Goal: Task Accomplishment & Management: Manage account settings

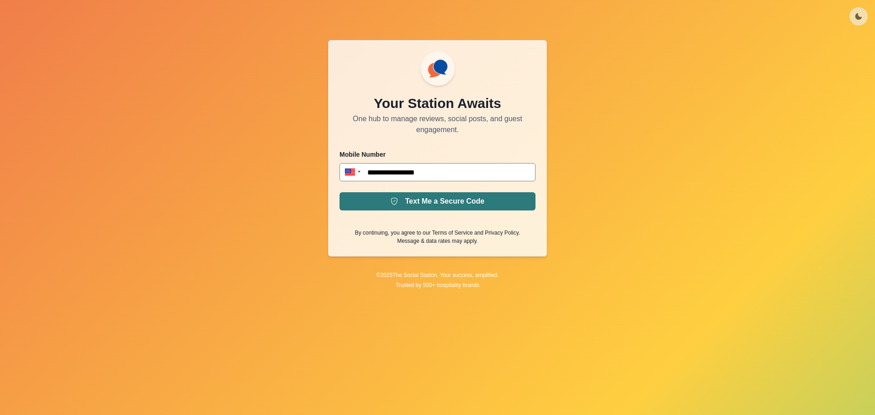
type input "**********"
click at [450, 207] on button "Text Me a Secure Code" at bounding box center [437, 201] width 196 height 18
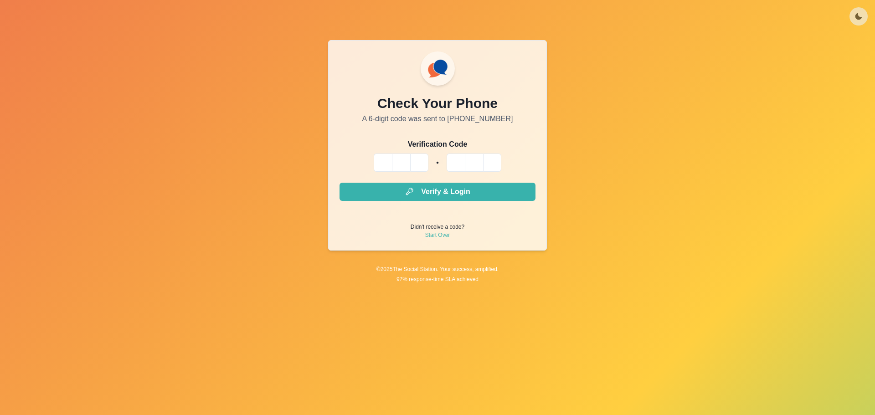
drag, startPoint x: 362, startPoint y: 160, endPoint x: 378, endPoint y: 163, distance: 16.2
click at [373, 163] on div at bounding box center [437, 163] width 196 height 18
click at [378, 163] on input "Please enter your pin code" at bounding box center [383, 163] width 18 height 18
type input "*"
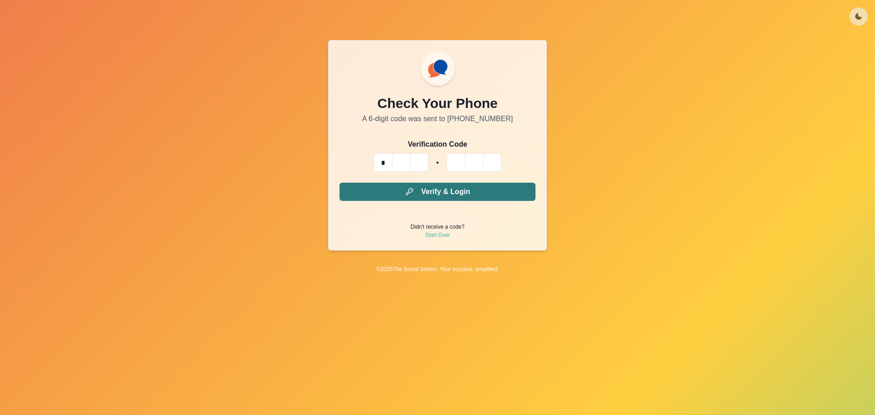
type input "*"
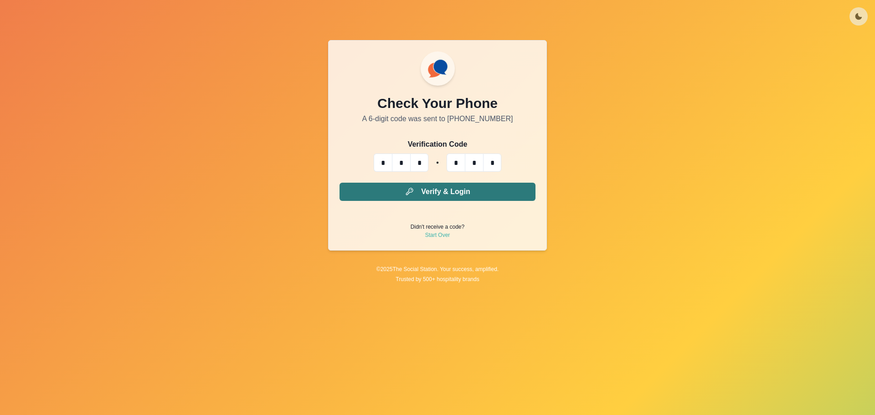
click at [402, 192] on button "Verify & Login" at bounding box center [437, 192] width 196 height 18
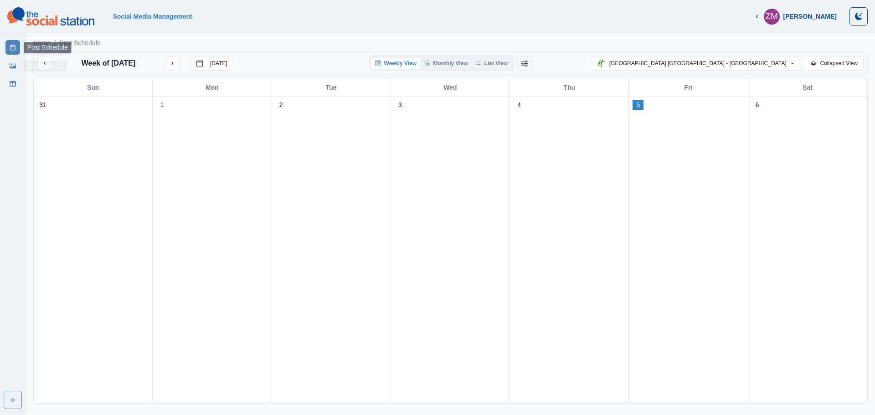
click at [6, 65] on link "Media Library" at bounding box center [12, 65] width 15 height 15
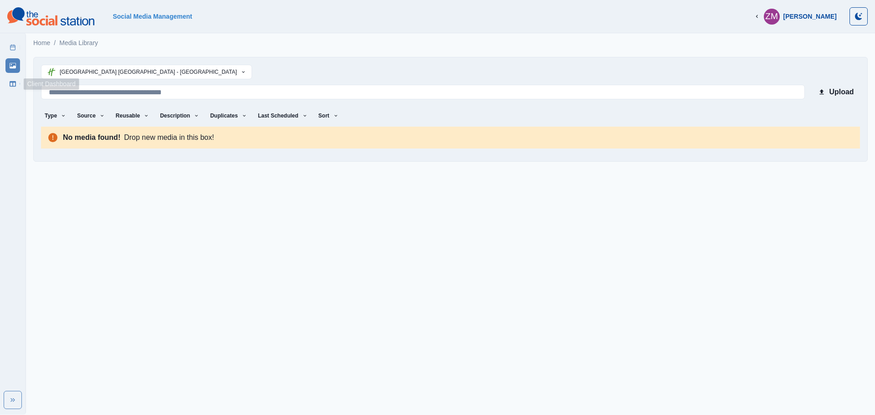
click at [10, 78] on link "Client Dashboard" at bounding box center [12, 84] width 15 height 15
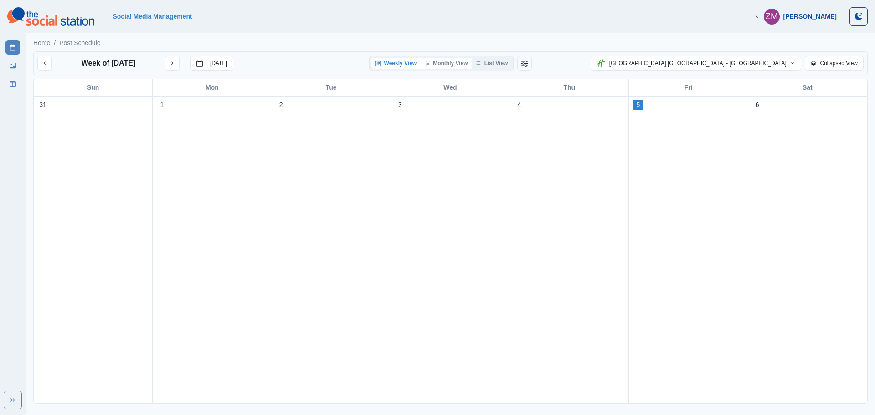
click at [442, 62] on button "Monthly View" at bounding box center [445, 63] width 51 height 11
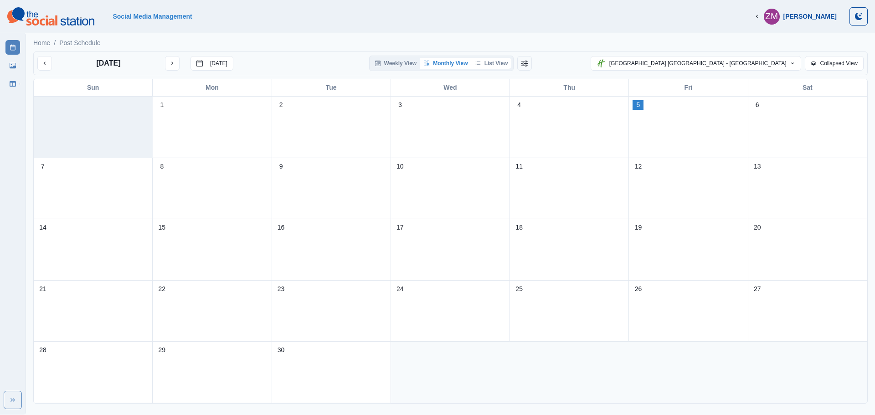
click at [494, 67] on button "List View" at bounding box center [492, 63] width 40 height 11
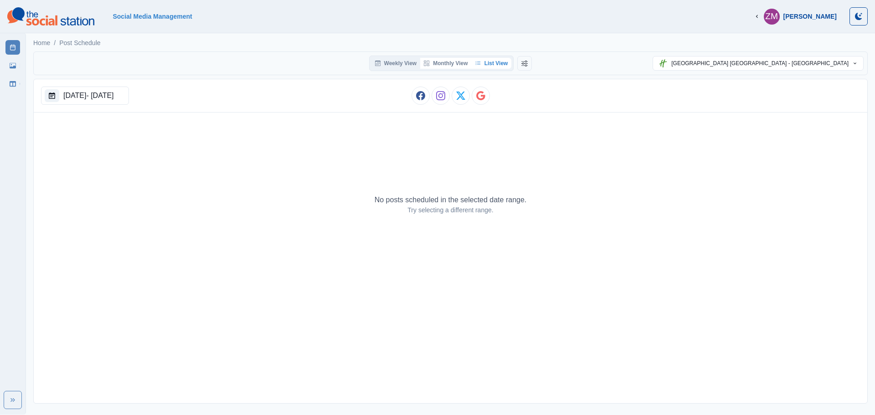
click at [445, 60] on button "Monthly View" at bounding box center [445, 63] width 51 height 11
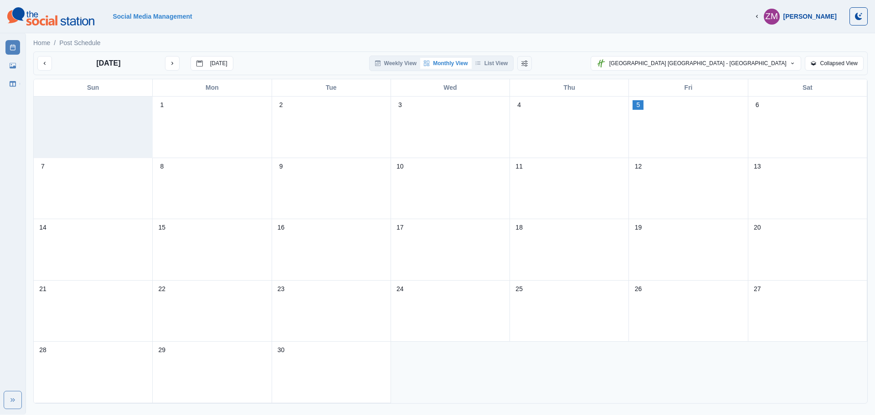
click at [815, 15] on div "[PERSON_NAME]" at bounding box center [809, 17] width 53 height 8
click at [621, 13] on div "Social Media Management" at bounding box center [420, 16] width 615 height 7
click at [841, 63] on button "Collapsed View" at bounding box center [834, 63] width 59 height 15
click at [841, 63] on button "Expanded View" at bounding box center [834, 63] width 59 height 15
click at [10, 63] on icon at bounding box center [13, 65] width 6 height 5
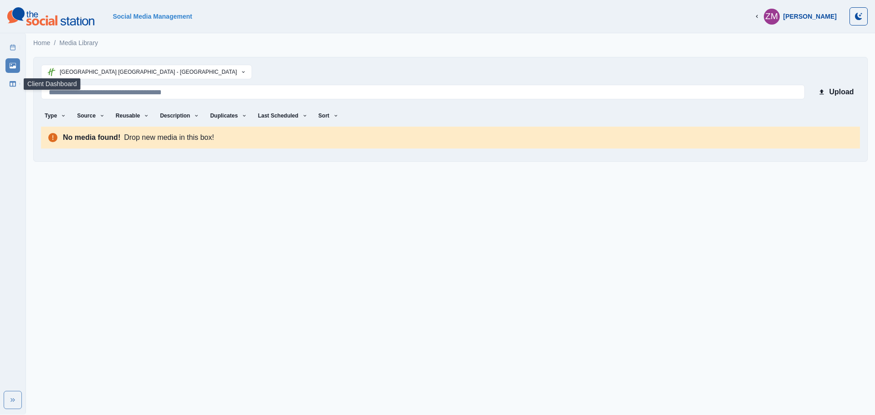
click at [14, 81] on icon at bounding box center [13, 84] width 6 height 6
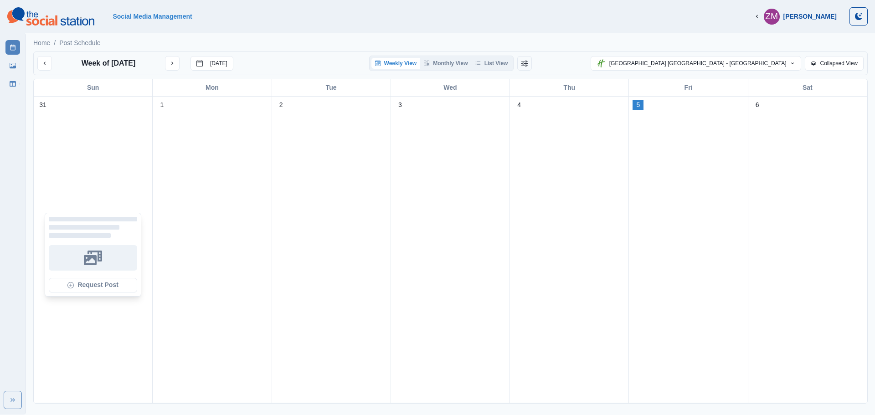
click at [110, 155] on div "Request Post" at bounding box center [92, 255] width 111 height 286
click at [46, 105] on p "31" at bounding box center [42, 105] width 7 height 10
click at [84, 89] on div "Sun" at bounding box center [93, 87] width 119 height 17
click at [101, 86] on div "Sun" at bounding box center [93, 87] width 119 height 17
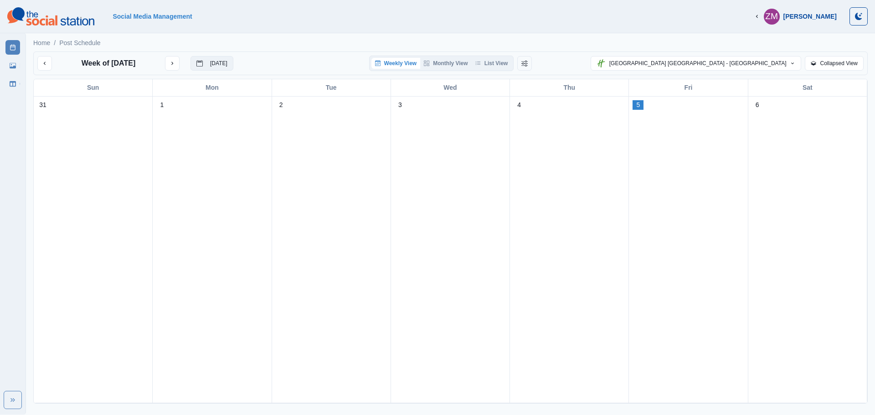
click at [214, 64] on p "[DATE]" at bounding box center [218, 63] width 17 height 6
click at [225, 66] on p "[DATE]" at bounding box center [218, 63] width 17 height 6
click at [36, 43] on link "Home" at bounding box center [41, 43] width 17 height 10
click at [26, 11] on img at bounding box center [50, 16] width 87 height 18
click at [16, 87] on link "Client Dashboard" at bounding box center [12, 84] width 15 height 15
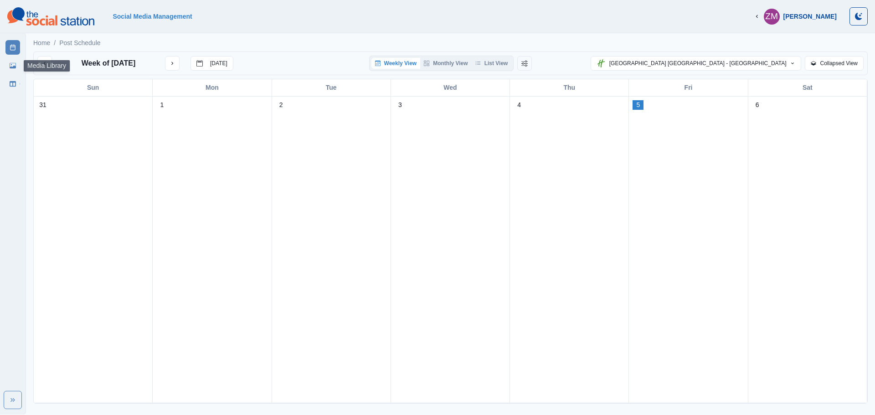
click at [12, 66] on icon at bounding box center [13, 65] width 6 height 6
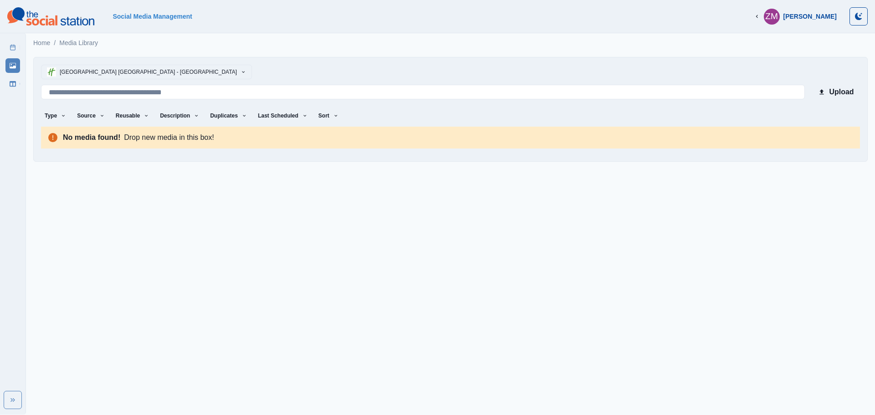
click at [128, 69] on button "[GEOGRAPHIC_DATA] [GEOGRAPHIC_DATA] - [GEOGRAPHIC_DATA]" at bounding box center [146, 72] width 211 height 15
click at [67, 95] on p "Select Business" at bounding box center [143, 96] width 188 height 10
click at [73, 111] on p "[GEOGRAPHIC_DATA] [GEOGRAPHIC_DATA] - [GEOGRAPHIC_DATA]" at bounding box center [150, 112] width 177 height 8
click at [135, 13] on link "Social Media Management" at bounding box center [152, 16] width 79 height 7
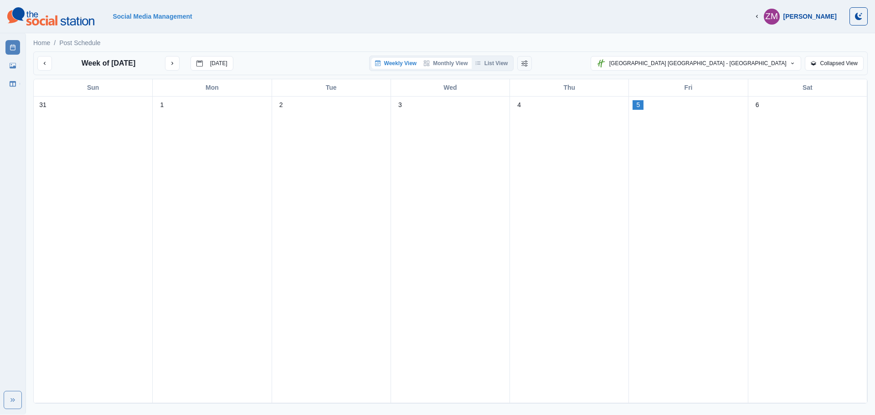
click at [434, 59] on button "Monthly View" at bounding box center [445, 63] width 51 height 11
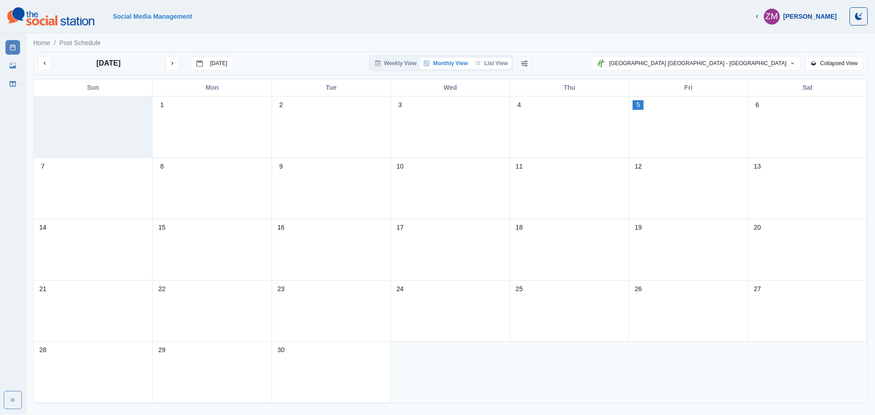
click at [498, 61] on button "List View" at bounding box center [492, 63] width 40 height 11
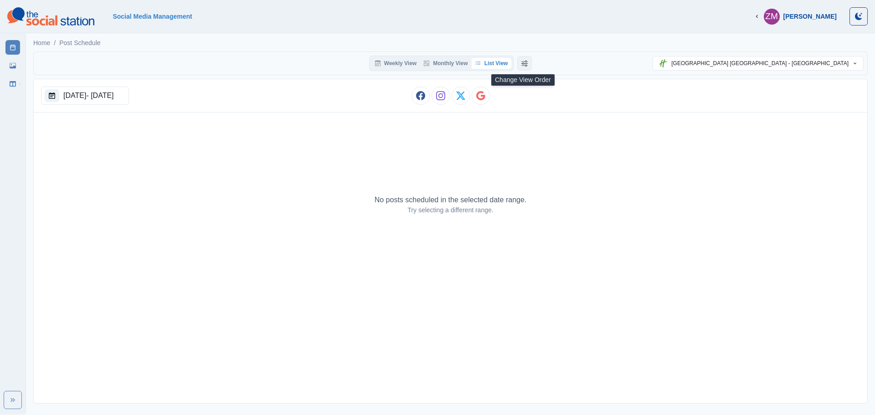
click at [527, 66] on button "Change View Order" at bounding box center [524, 63] width 15 height 15
click at [506, 65] on button "List View" at bounding box center [500, 63] width 49 height 11
click at [482, 62] on icon "button" at bounding box center [482, 63] width 5 height 5
click at [519, 66] on icon "button" at bounding box center [518, 63] width 5 height 5
click at [536, 64] on icon "Change View Order" at bounding box center [538, 63] width 6 height 6
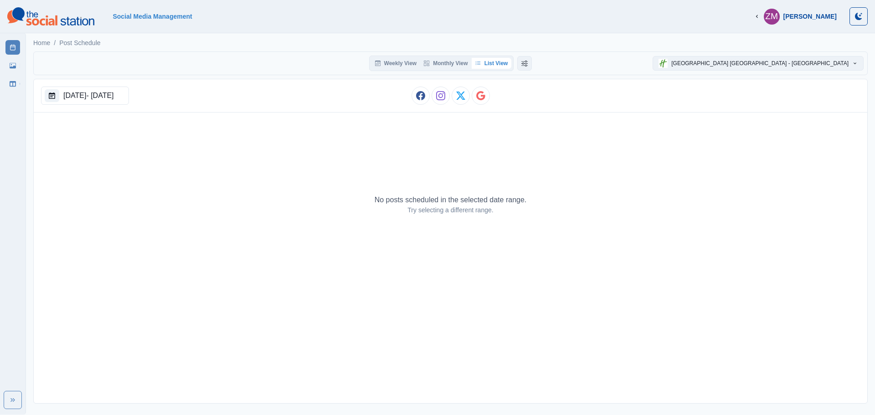
click at [841, 60] on button "[GEOGRAPHIC_DATA] [GEOGRAPHIC_DATA] - [GEOGRAPHIC_DATA]" at bounding box center [757, 63] width 211 height 15
click at [12, 400] on polyline "Expand" at bounding box center [11, 400] width 1 height 3
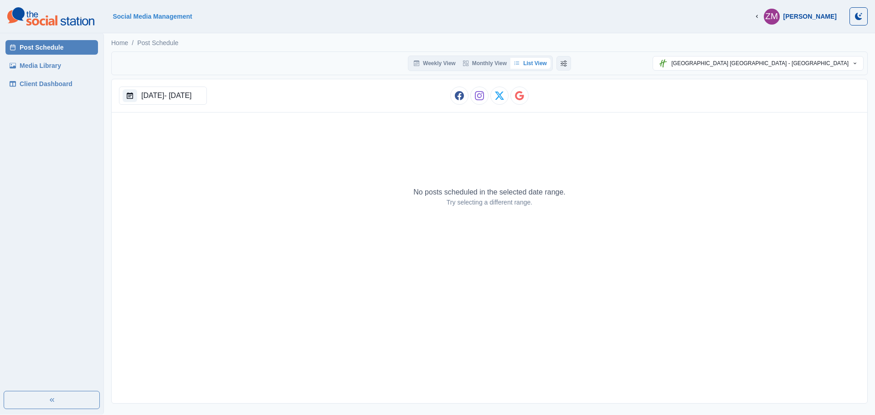
click at [38, 60] on link "Media Library" at bounding box center [51, 65] width 92 height 15
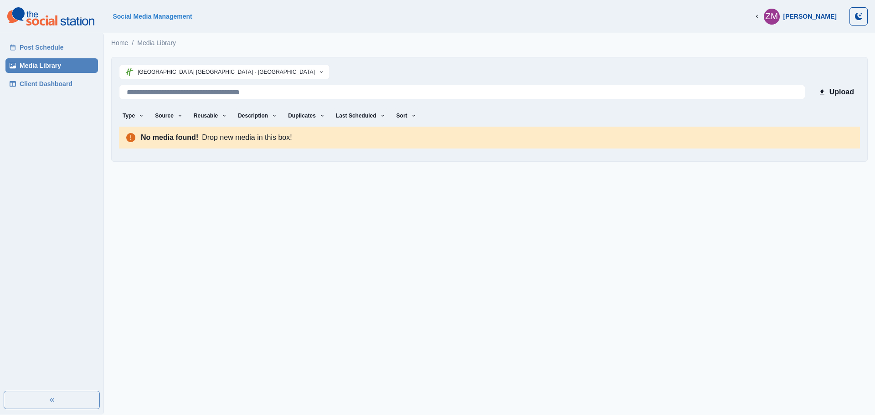
click at [25, 83] on link "Client Dashboard" at bounding box center [51, 84] width 92 height 15
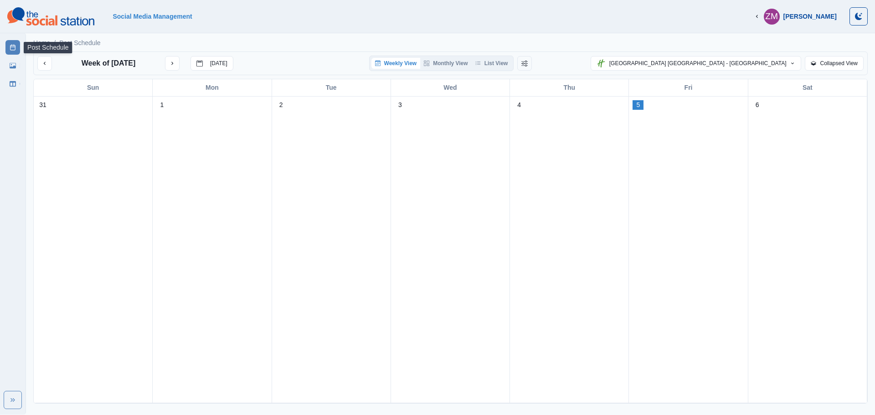
click at [14, 46] on icon at bounding box center [13, 47] width 6 height 6
click at [10, 42] on link "Post Schedule" at bounding box center [12, 47] width 15 height 15
click at [7, 61] on link "Media Library" at bounding box center [12, 65] width 15 height 15
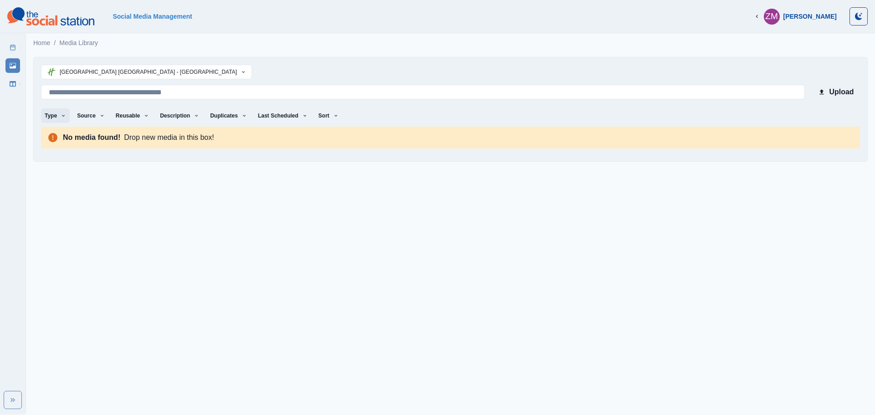
click at [55, 117] on button "Type" at bounding box center [55, 115] width 29 height 15
click at [62, 159] on span "Image" at bounding box center [97, 155] width 79 height 11
click at [56, 142] on button "Any" at bounding box center [91, 139] width 101 height 16
click at [53, 173] on button "Video" at bounding box center [91, 172] width 101 height 16
click at [55, 139] on button "Any" at bounding box center [91, 139] width 101 height 16
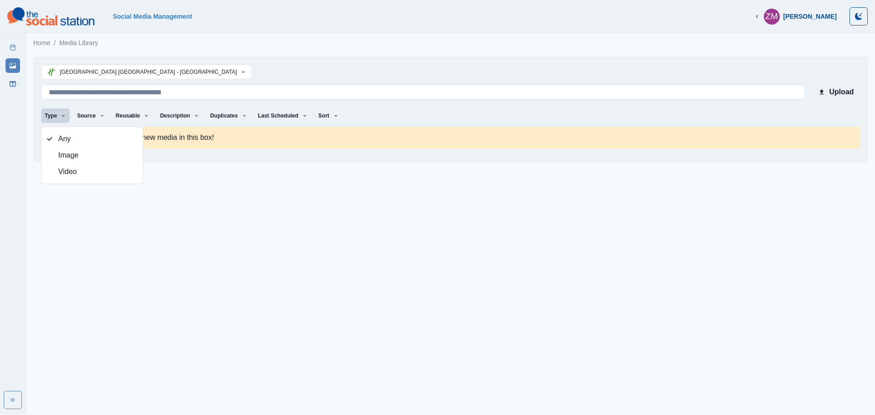
click at [47, 110] on button "Type" at bounding box center [55, 115] width 29 height 15
click at [860, 15] on icon "Toggle Mode" at bounding box center [860, 15] width 4 height 4
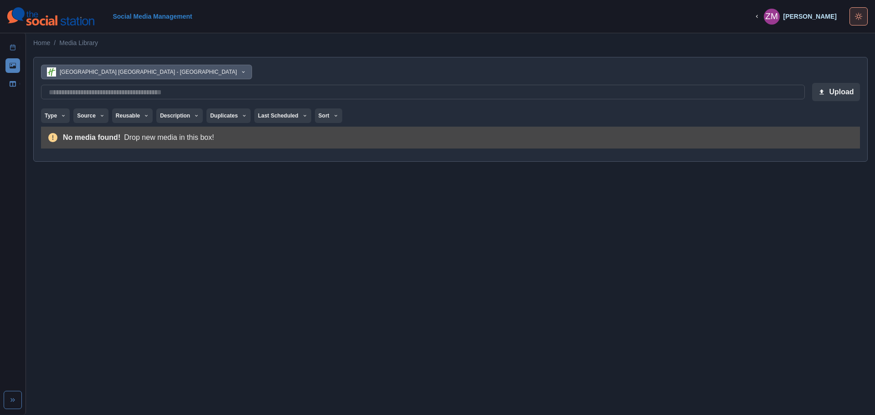
click at [860, 15] on icon "Toggle Mode" at bounding box center [858, 16] width 7 height 7
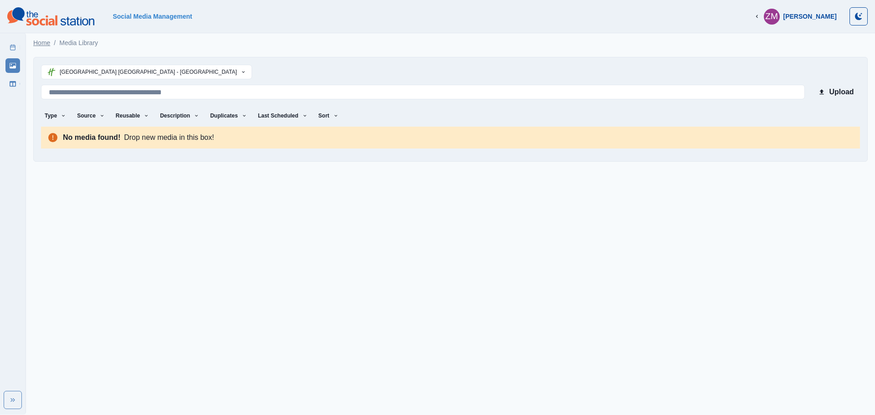
click at [37, 41] on link "Home" at bounding box center [41, 43] width 17 height 10
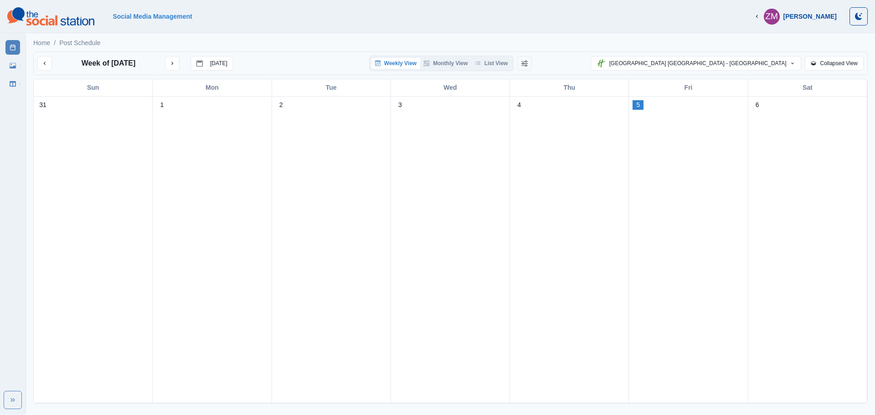
click at [760, 15] on icon "button" at bounding box center [757, 16] width 6 height 6
click at [604, 27] on section "Social Media Management ZM [PERSON_NAME] Logout" at bounding box center [437, 16] width 875 height 33
